Goal: Task Accomplishment & Management: Use online tool/utility

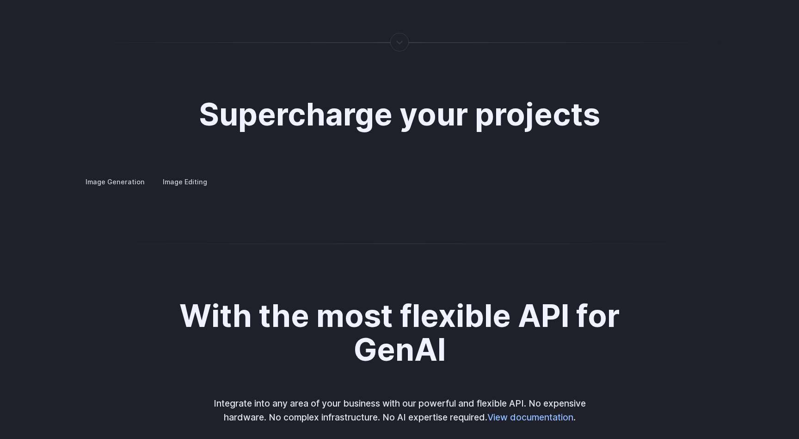
scroll to position [1703, 0]
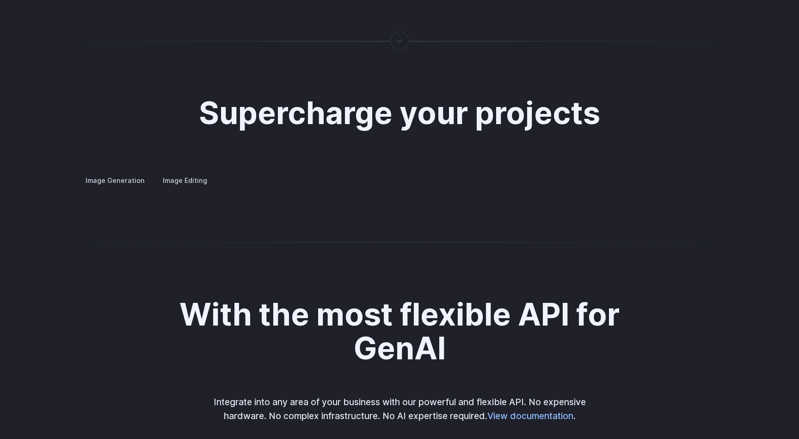
click at [180, 172] on label "Image Editing" at bounding box center [185, 180] width 60 height 16
click at [104, 172] on label "Image Generation" at bounding box center [115, 180] width 75 height 16
click at [0, 0] on summary "Creative styling" at bounding box center [0, 0] width 0 height 0
click at [0, 0] on details "Architecture Visualize architectural designs with ease, from initial sketches t…" at bounding box center [0, 0] width 0 height 0
click at [0, 0] on summary "Architecture" at bounding box center [0, 0] width 0 height 0
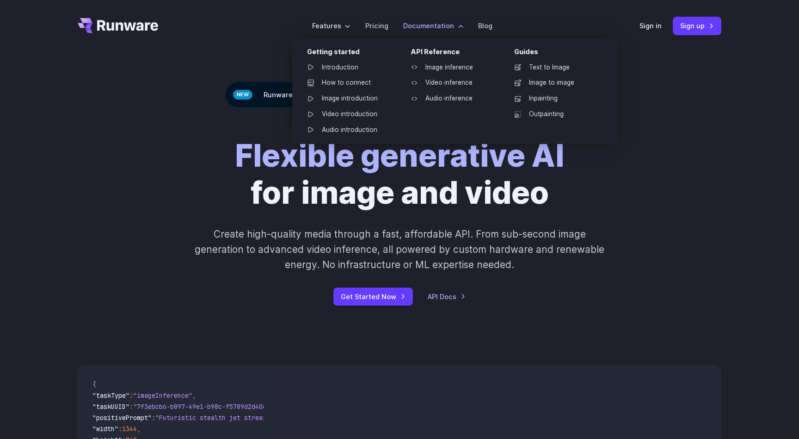
scroll to position [0, 0]
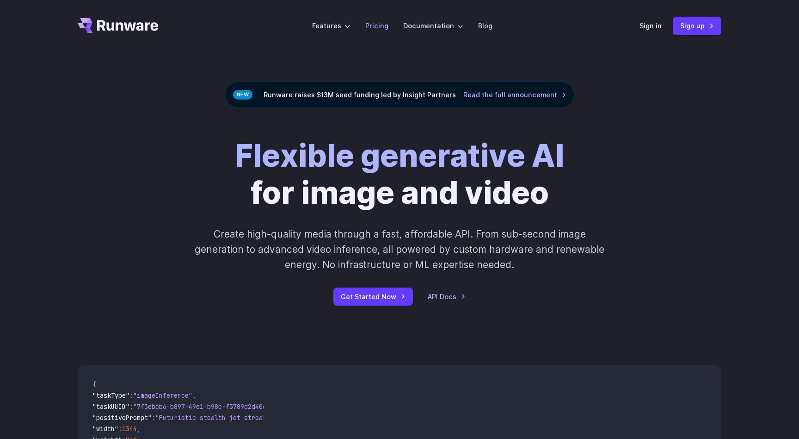
click at [383, 25] on link "Pricing" at bounding box center [376, 25] width 23 height 11
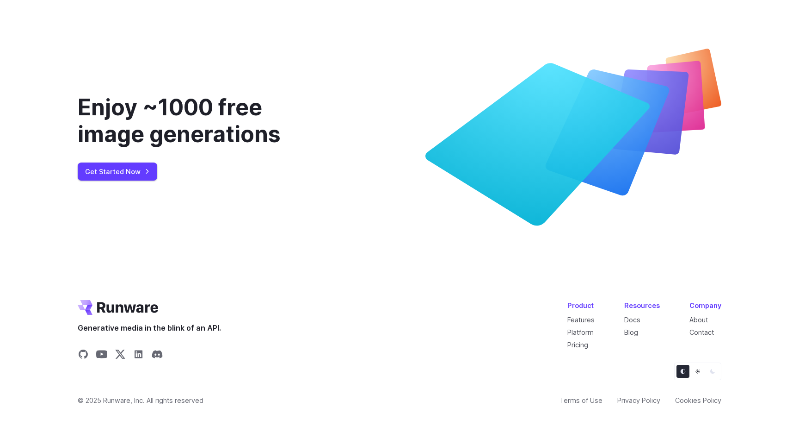
scroll to position [3342, 0]
click at [120, 180] on link "Get Started Now" at bounding box center [118, 171] width 80 height 18
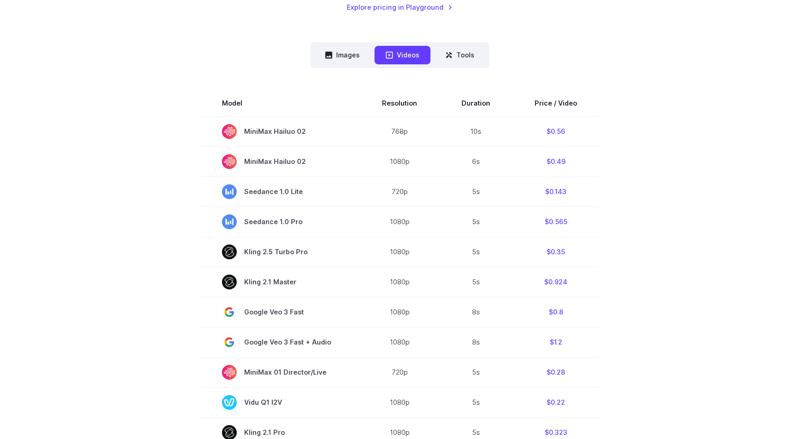
scroll to position [220, 0]
click at [352, 56] on button "Images" at bounding box center [342, 56] width 57 height 18
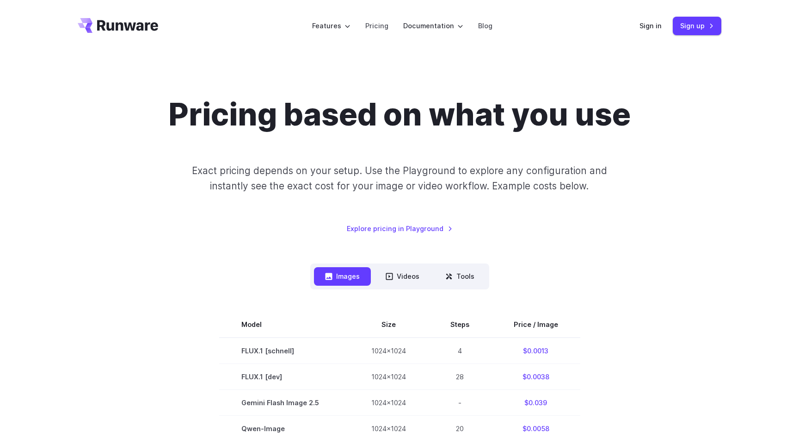
scroll to position [0, 0]
click at [469, 278] on button "Tools" at bounding box center [459, 276] width 51 height 18
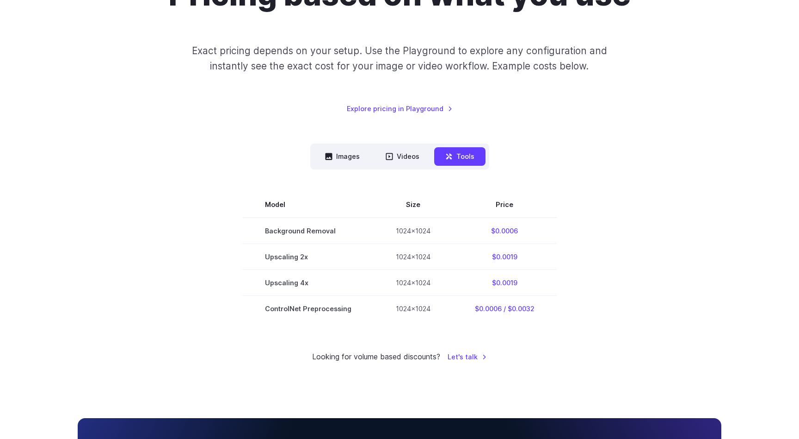
scroll to position [145, 0]
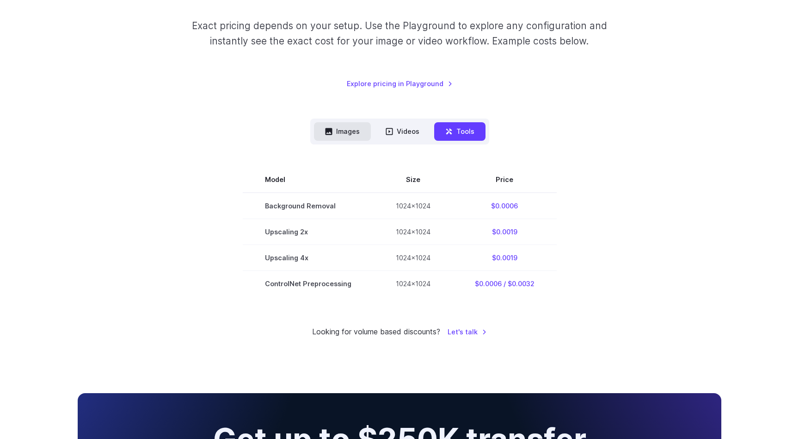
click at [359, 134] on button "Images" at bounding box center [342, 131] width 57 height 18
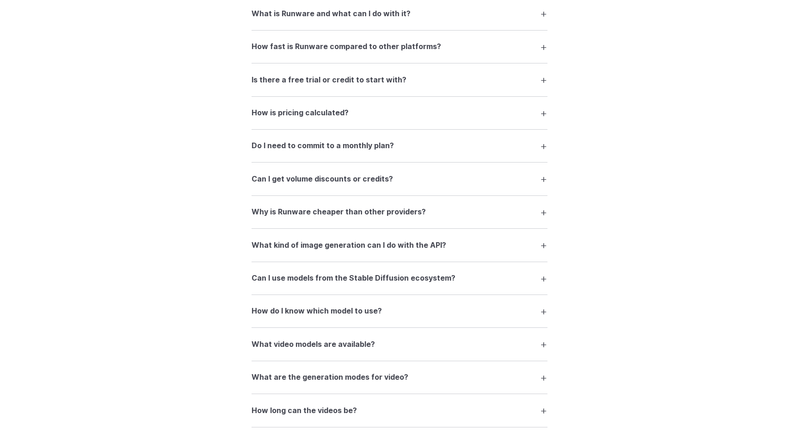
scroll to position [1298, 0]
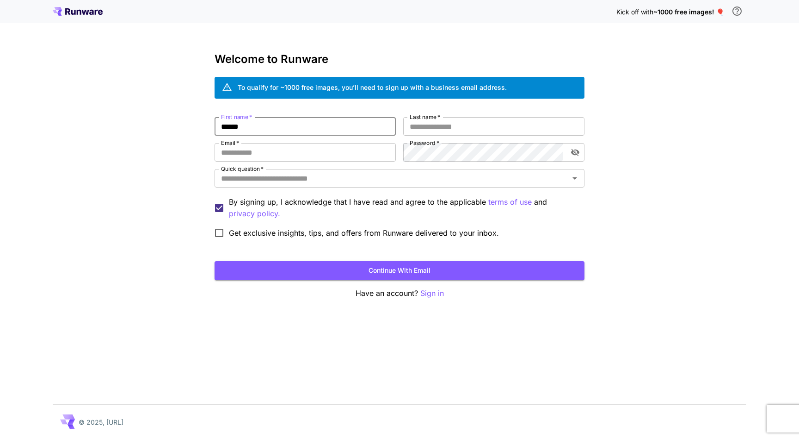
type input "******"
type input "********"
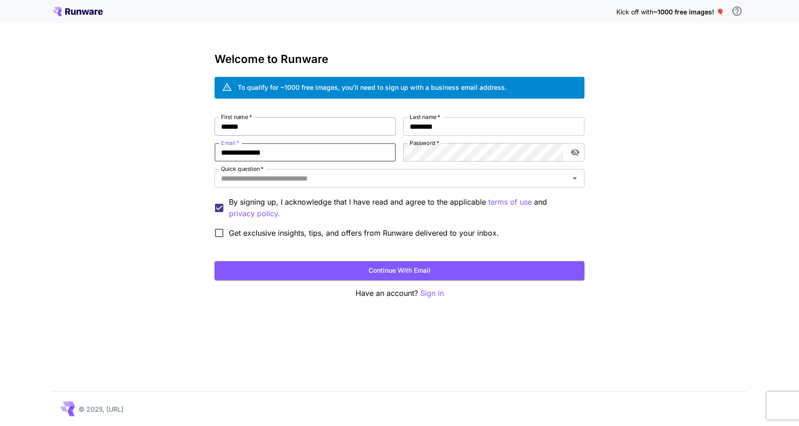
paste input "******"
type input "**********"
click at [573, 150] on icon "toggle password visibility" at bounding box center [575, 152] width 8 height 7
click at [573, 150] on icon "toggle password visibility" at bounding box center [575, 152] width 9 height 9
click at [297, 178] on input "Quick question   *" at bounding box center [391, 178] width 349 height 13
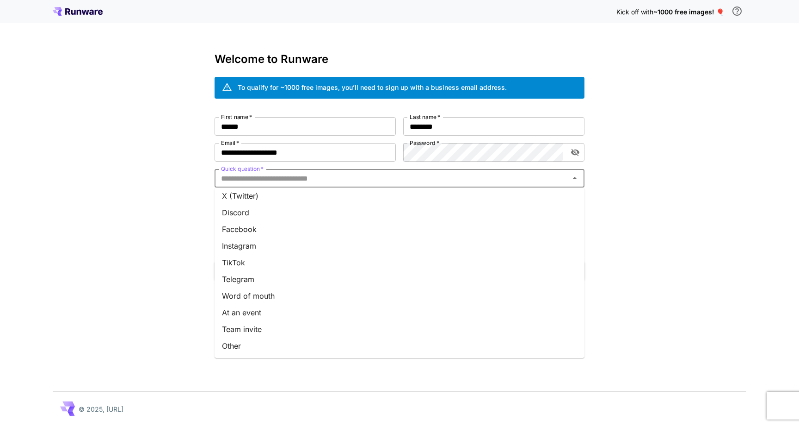
scroll to position [87, 0]
click at [286, 343] on li "Other" at bounding box center [400, 345] width 370 height 17
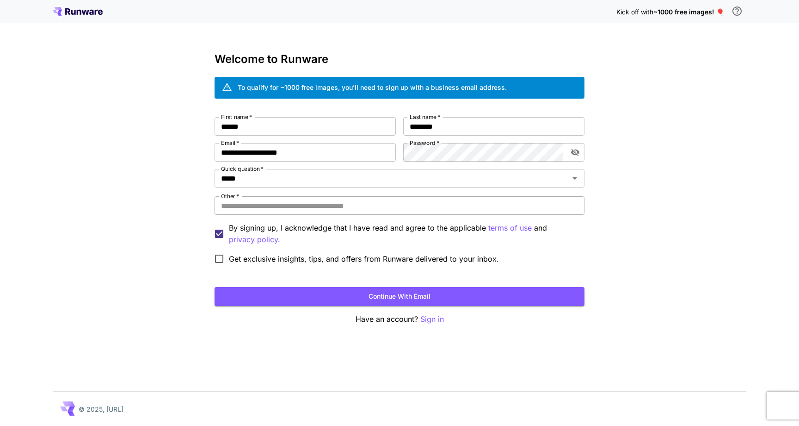
click at [347, 204] on input "Other   *" at bounding box center [400, 205] width 370 height 19
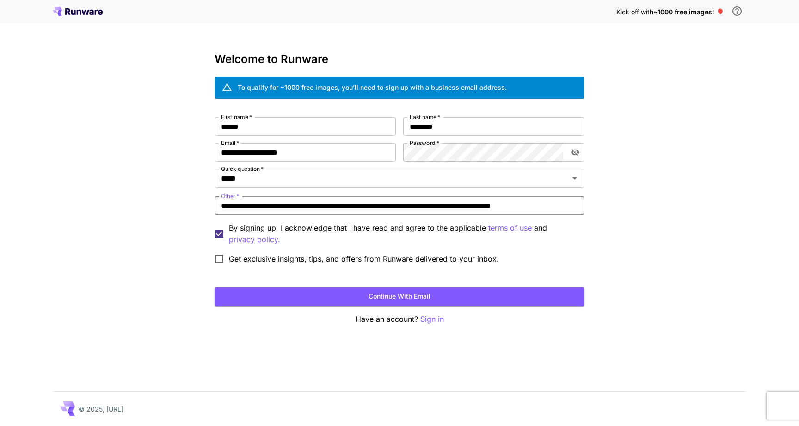
type input "**********"
click at [300, 259] on span "Get exclusive insights, tips, and offers from Runware delivered to your inbox." at bounding box center [364, 258] width 270 height 11
click at [411, 299] on button "Continue with email" at bounding box center [400, 296] width 370 height 19
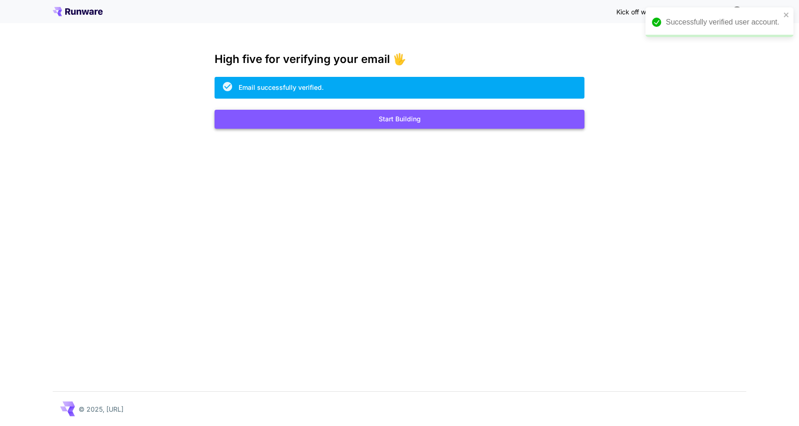
click at [427, 117] on button "Start Building" at bounding box center [400, 119] width 370 height 19
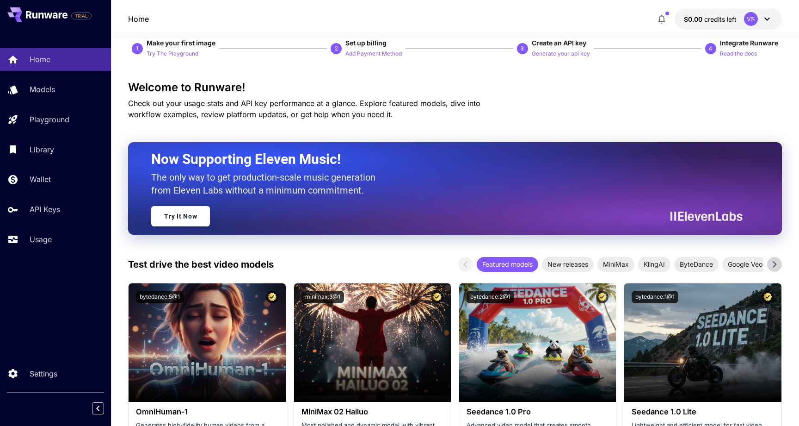
scroll to position [107, 0]
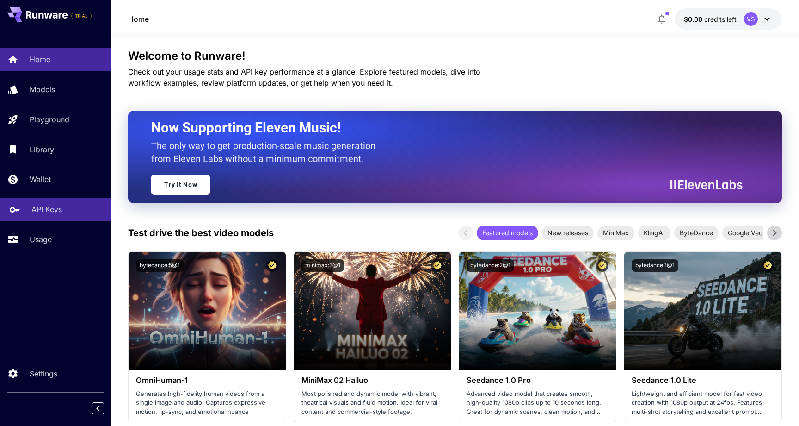
click at [49, 207] on p "API Keys" at bounding box center [46, 209] width 31 height 11
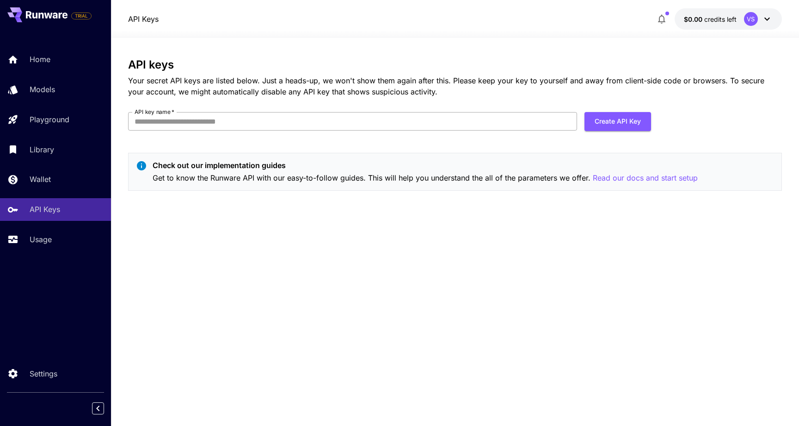
click at [246, 120] on input "API key name   *" at bounding box center [352, 121] width 449 height 19
type input "*"
type input "********"
click at [624, 124] on button "Create API Key" at bounding box center [618, 121] width 67 height 19
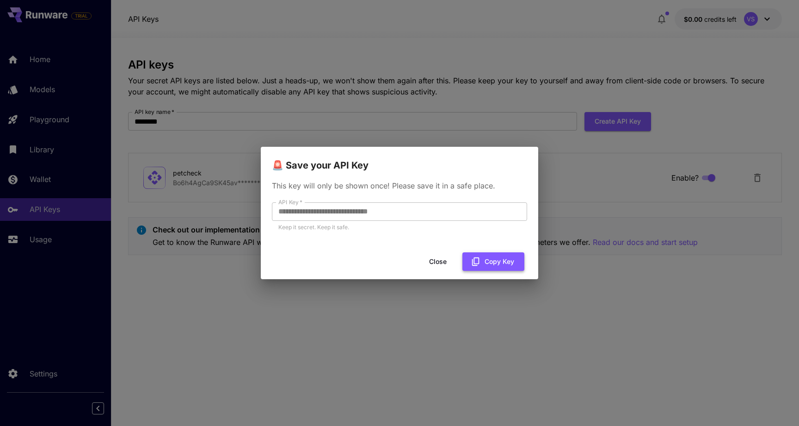
click at [500, 262] on button "Copy Key" at bounding box center [494, 261] width 62 height 19
click at [439, 261] on button "Close" at bounding box center [438, 261] width 42 height 19
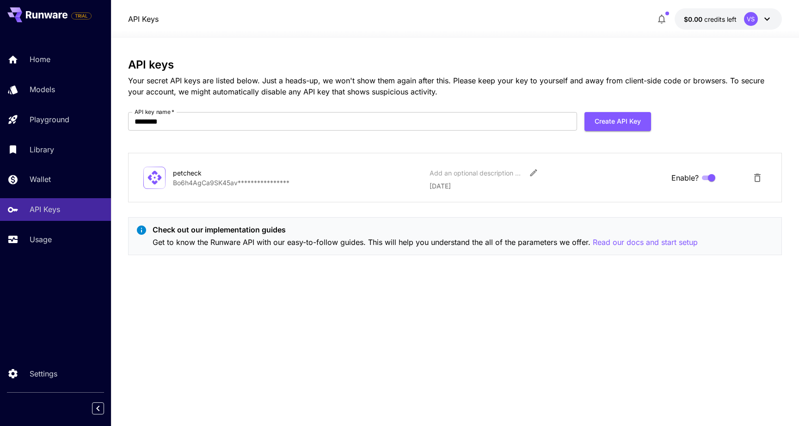
click at [769, 19] on icon at bounding box center [768, 19] width 6 height 3
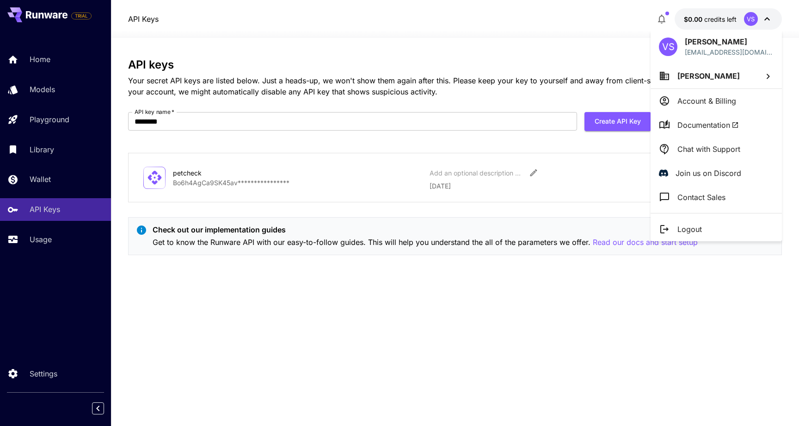
click at [711, 103] on p "Account & Billing" at bounding box center [707, 100] width 59 height 11
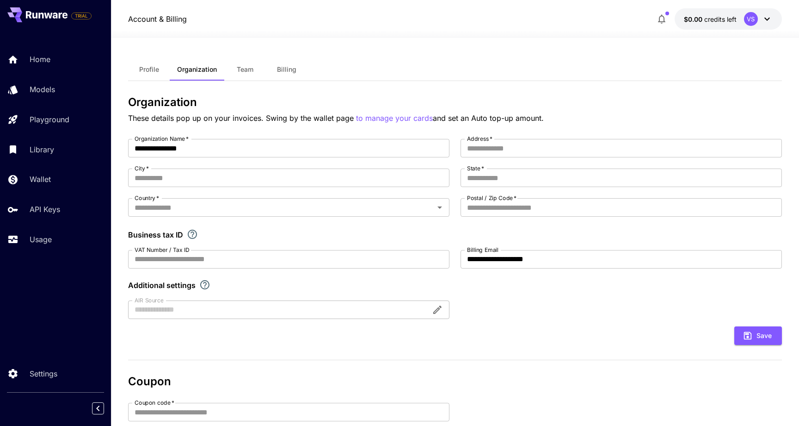
click at [146, 68] on span "Profile" at bounding box center [149, 69] width 20 height 8
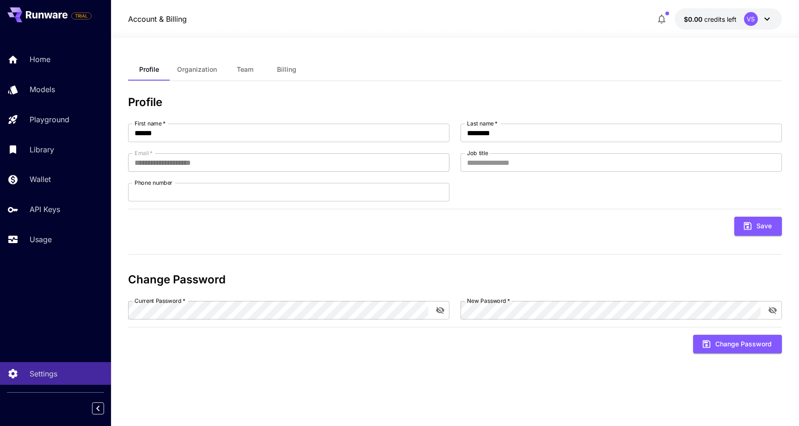
click at [285, 70] on span "Billing" at bounding box center [286, 69] width 19 height 8
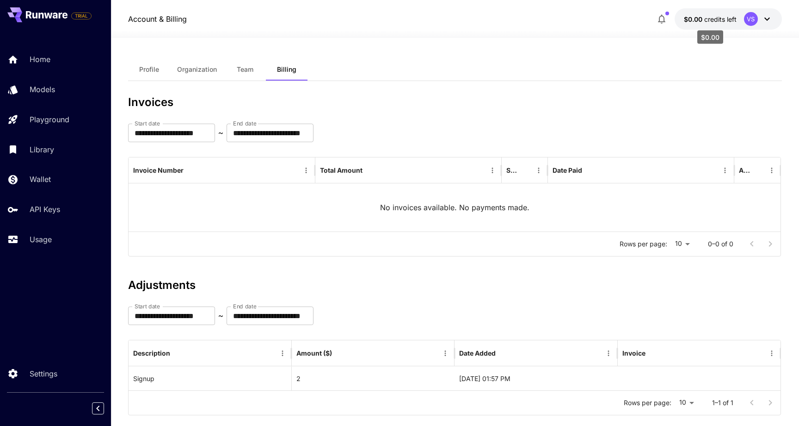
click at [706, 19] on span "credits left" at bounding box center [720, 19] width 32 height 8
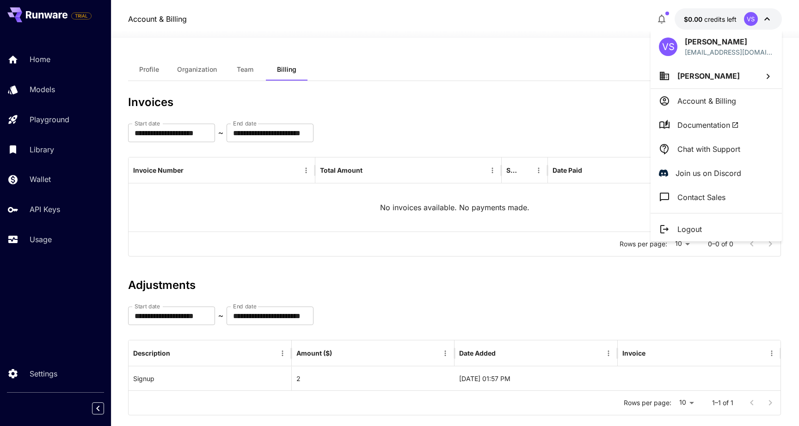
click at [660, 19] on div at bounding box center [399, 213] width 799 height 426
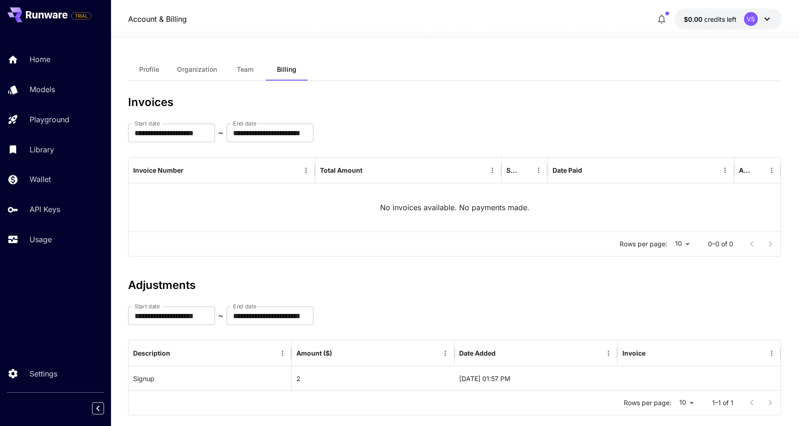
click at [660, 19] on icon "button" at bounding box center [661, 19] width 7 height 9
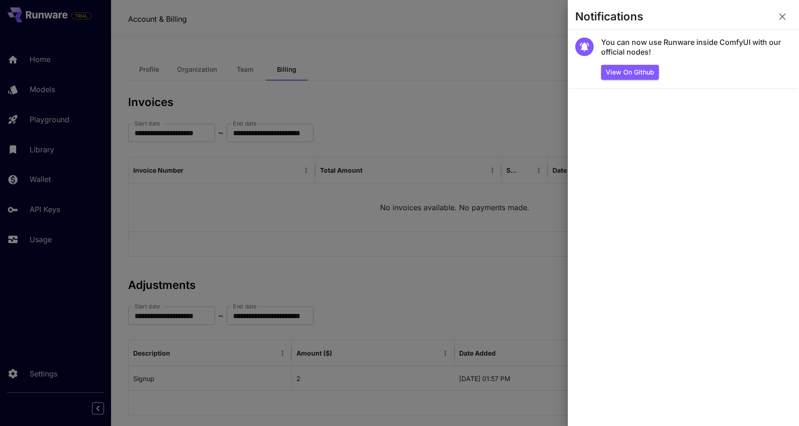
click at [782, 19] on icon "button" at bounding box center [782, 16] width 11 height 11
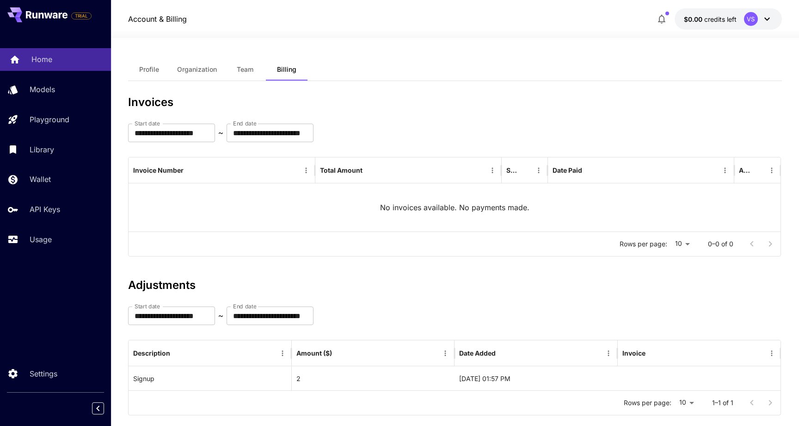
click at [36, 59] on p "Home" at bounding box center [41, 59] width 21 height 11
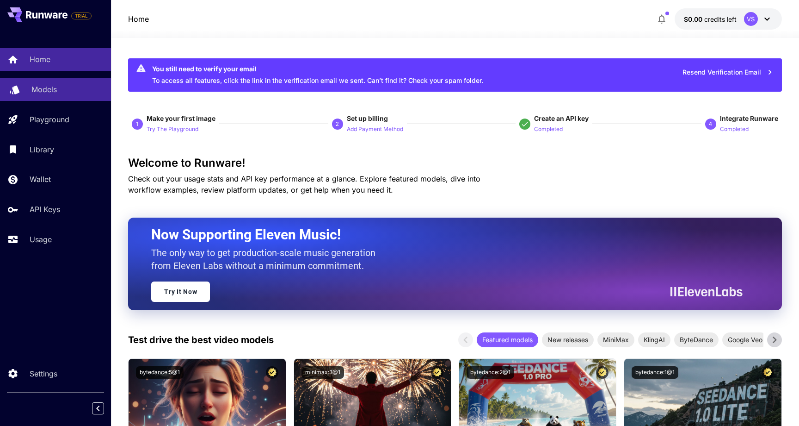
click at [39, 90] on p "Models" at bounding box center [43, 89] width 25 height 11
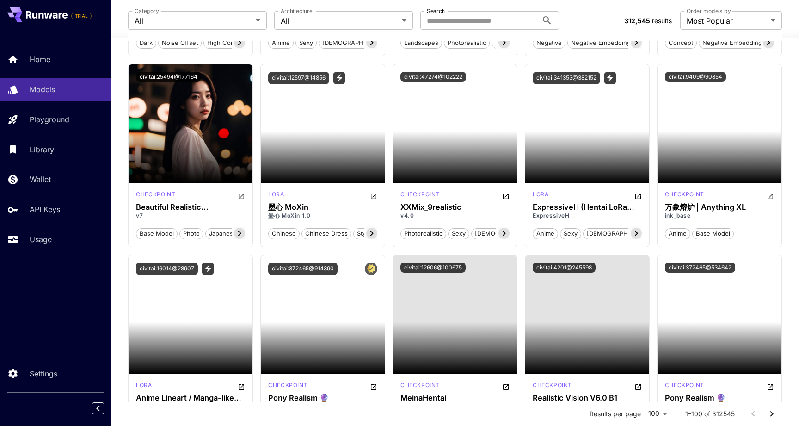
scroll to position [376, 0]
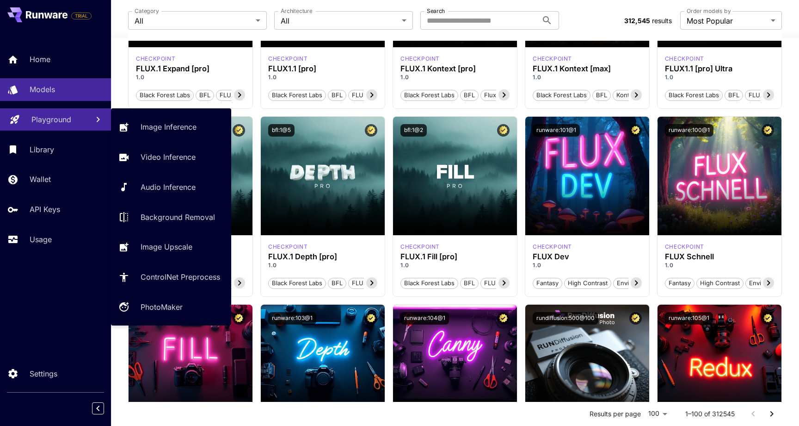
click at [48, 117] on p "Playground" at bounding box center [51, 119] width 40 height 11
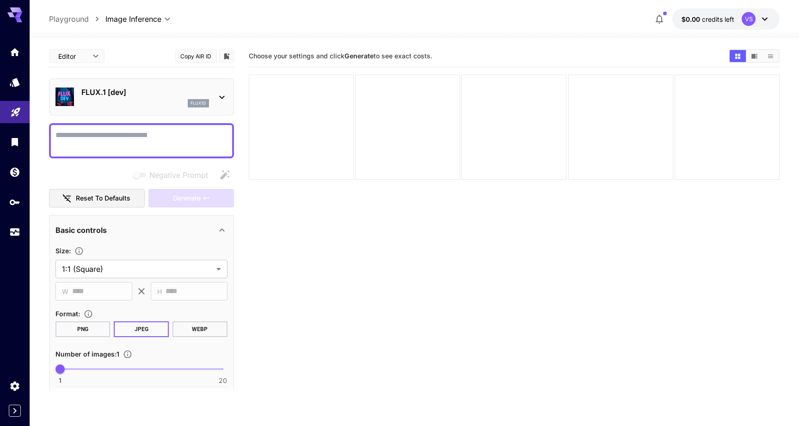
click at [96, 56] on body "**********" at bounding box center [399, 249] width 799 height 499
click at [127, 59] on div at bounding box center [399, 213] width 799 height 426
click at [170, 98] on div "FLUX.1 [dev] flux1d" at bounding box center [145, 96] width 128 height 21
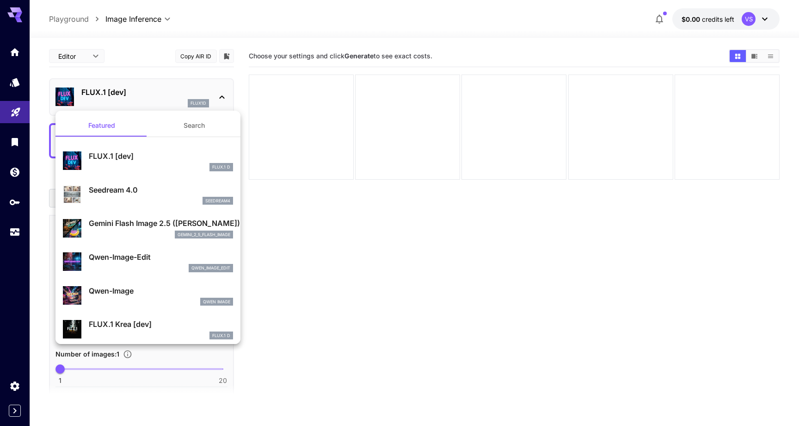
click at [133, 193] on p "Seedream 4.0" at bounding box center [161, 189] width 144 height 11
type input "**********"
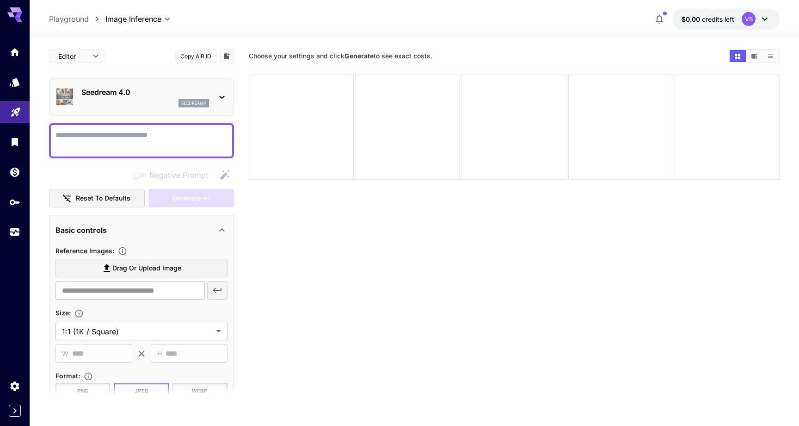
click at [216, 92] on icon at bounding box center [221, 97] width 11 height 11
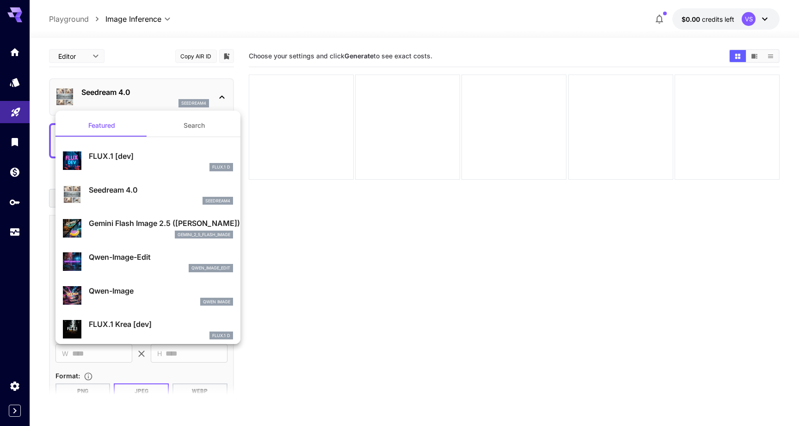
click at [137, 230] on div "gemini_2_5_flash_image" at bounding box center [161, 234] width 144 height 8
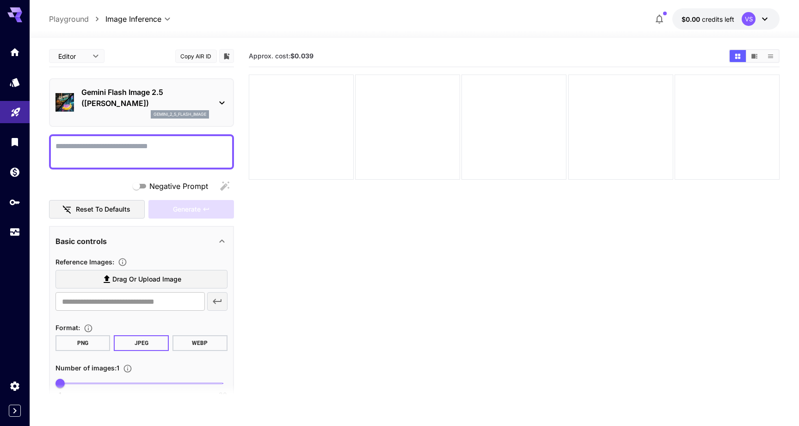
click at [190, 96] on p "Gemini Flash Image 2.5 (Nano Banana)" at bounding box center [145, 97] width 128 height 22
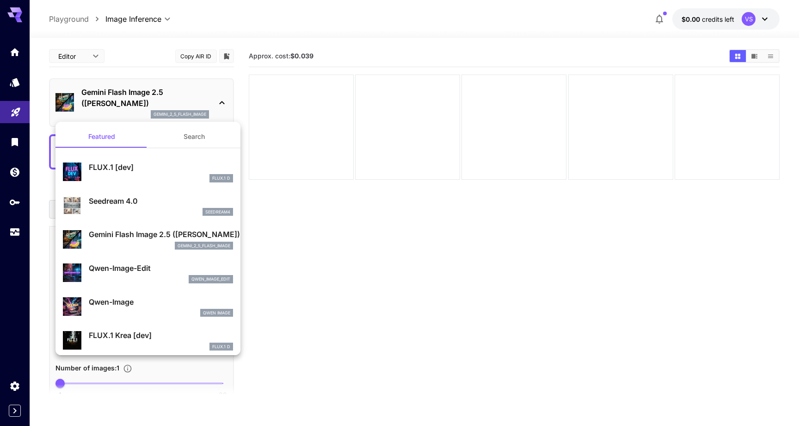
click at [120, 173] on div "FLUX.1 [dev] FLUX.1 D" at bounding box center [161, 171] width 144 height 21
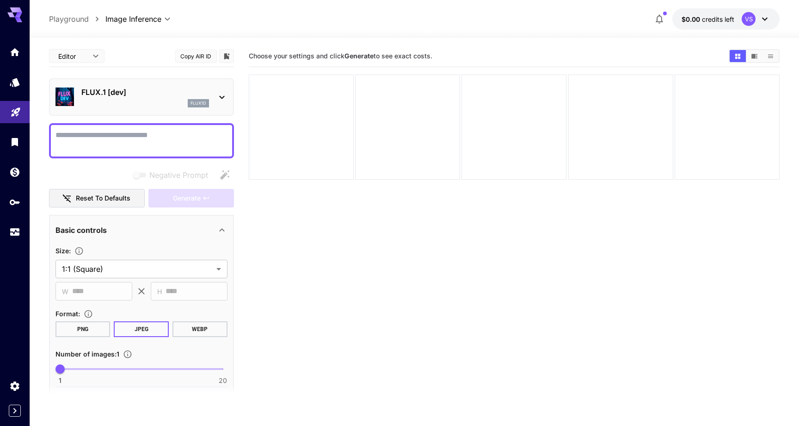
click at [204, 96] on p "FLUX.1 [dev]" at bounding box center [145, 91] width 128 height 11
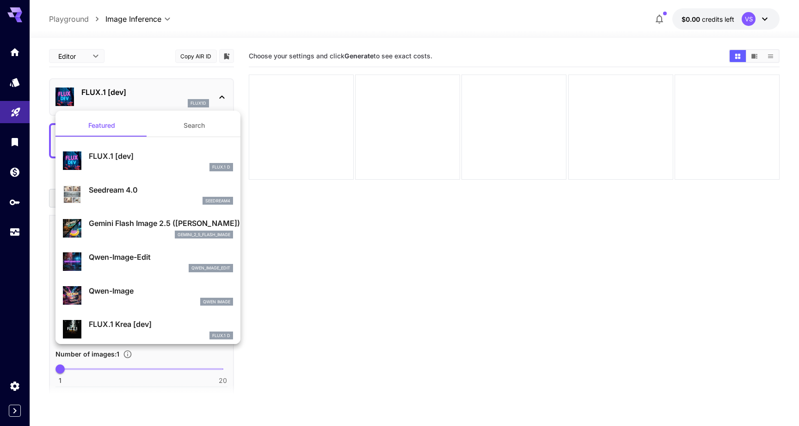
click at [133, 225] on p "Gemini Flash Image 2.5 (Nano Banana)" at bounding box center [161, 222] width 144 height 11
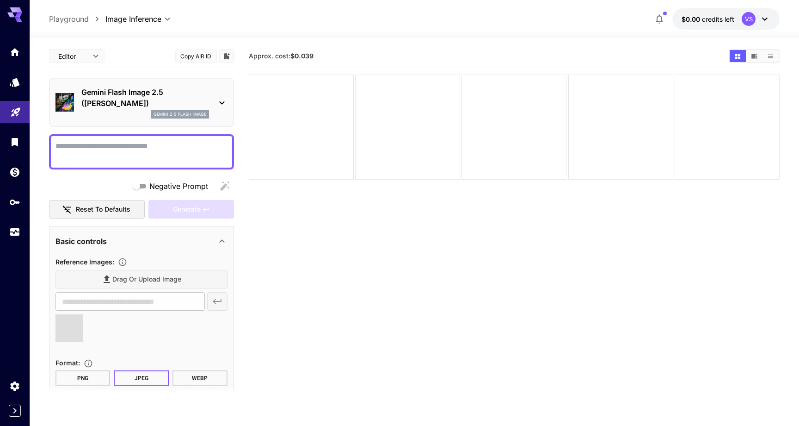
type input "**********"
click at [104, 146] on textarea "Negative Prompt" at bounding box center [142, 152] width 172 height 22
type textarea "*"
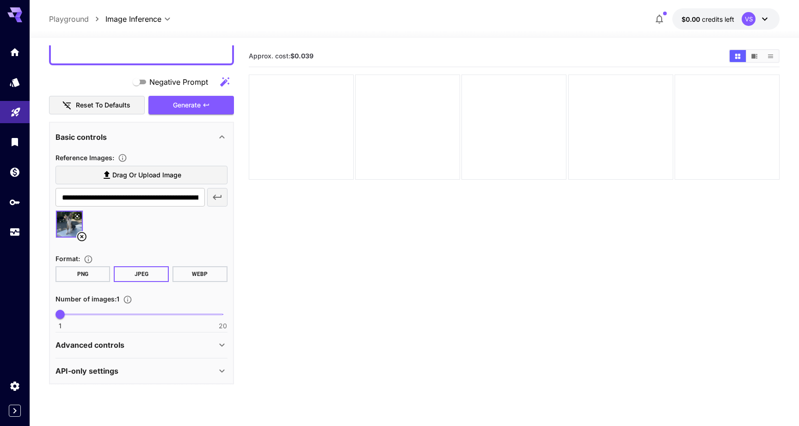
scroll to position [104, 0]
type textarea "**********"
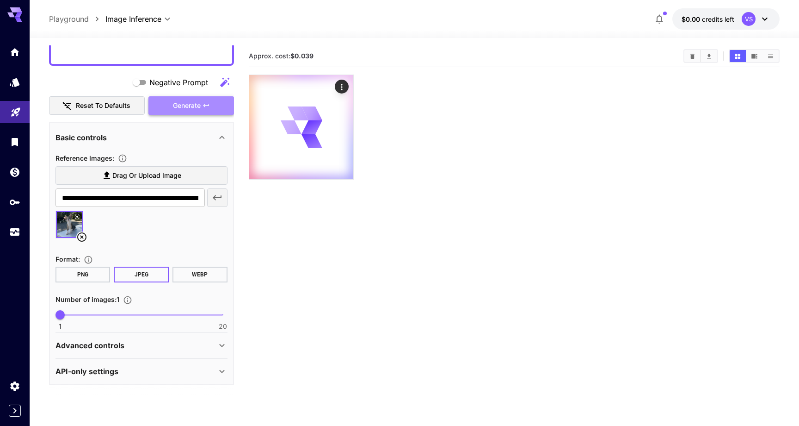
click at [200, 109] on span "Generate" at bounding box center [187, 106] width 28 height 12
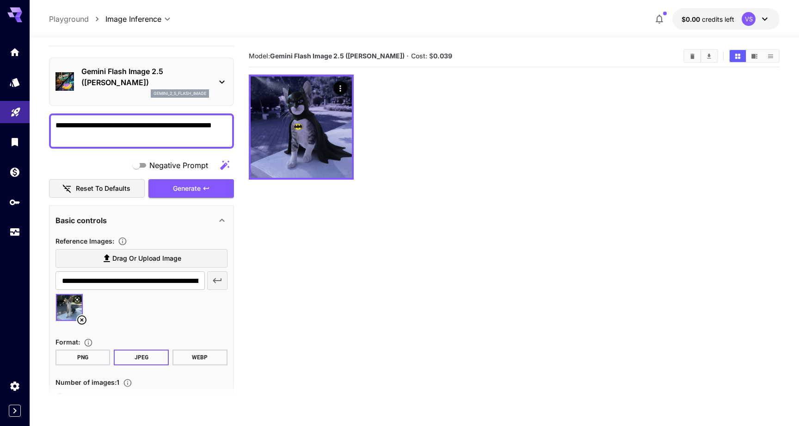
scroll to position [0, 0]
